Goal: Navigation & Orientation: Go to known website

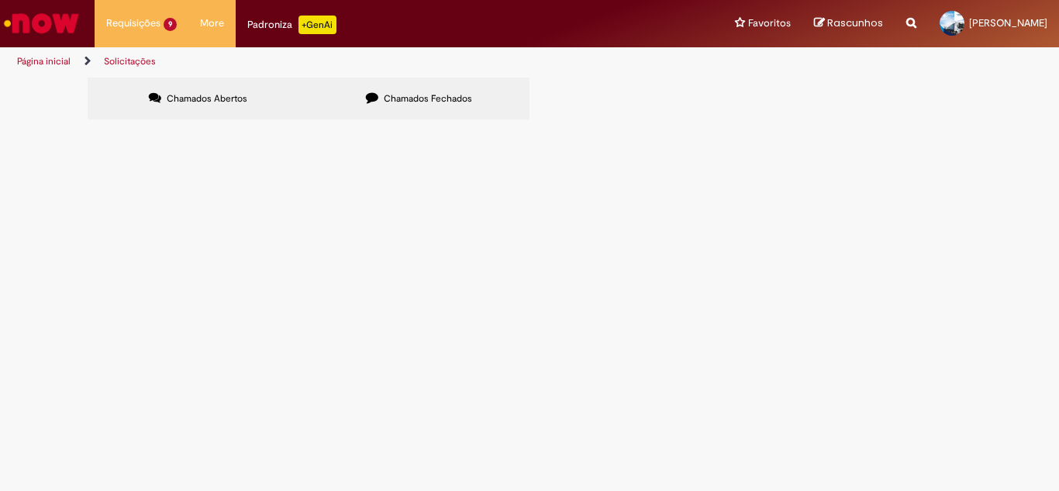
click at [42, 32] on img "Ir para a Homepage" at bounding box center [42, 23] width 80 height 31
